Goal: Navigation & Orientation: Find specific page/section

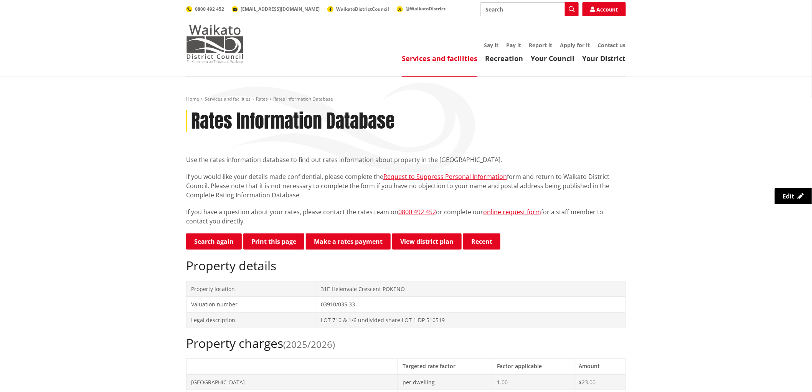
click at [223, 43] on img at bounding box center [215, 44] width 58 height 38
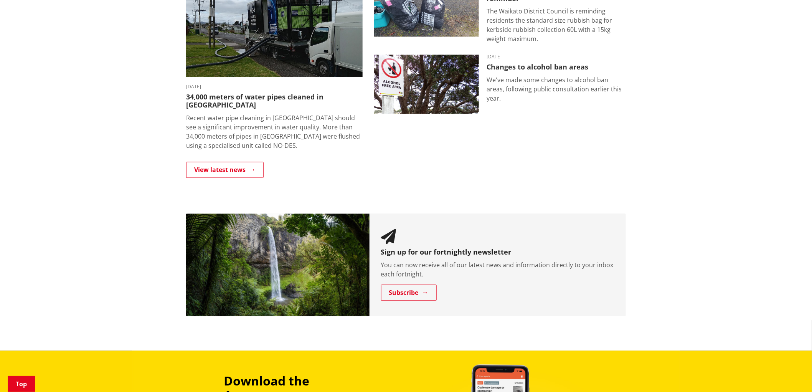
scroll to position [597, 0]
